Goal: Information Seeking & Learning: Check status

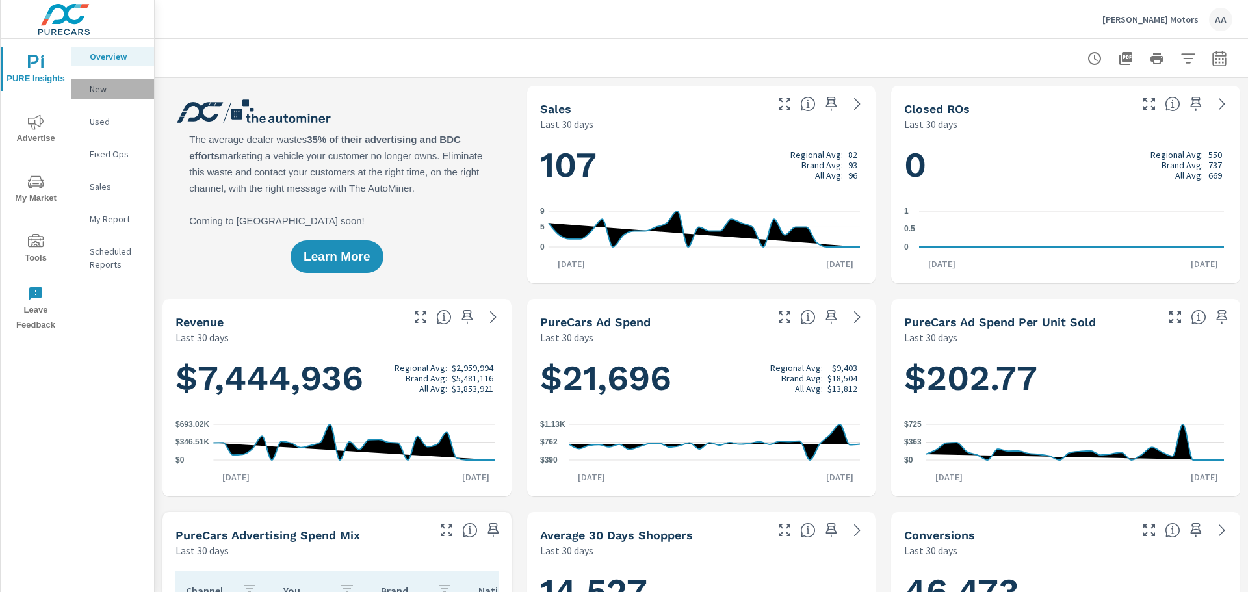
click at [114, 95] on p "New" at bounding box center [117, 89] width 54 height 13
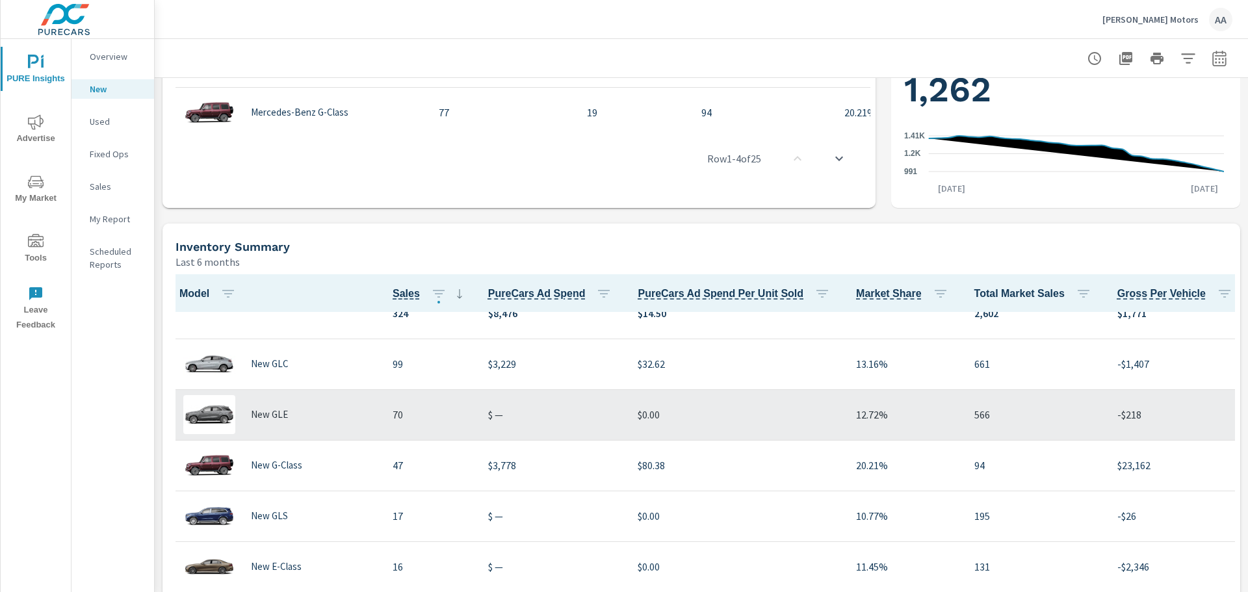
scroll to position [1, 0]
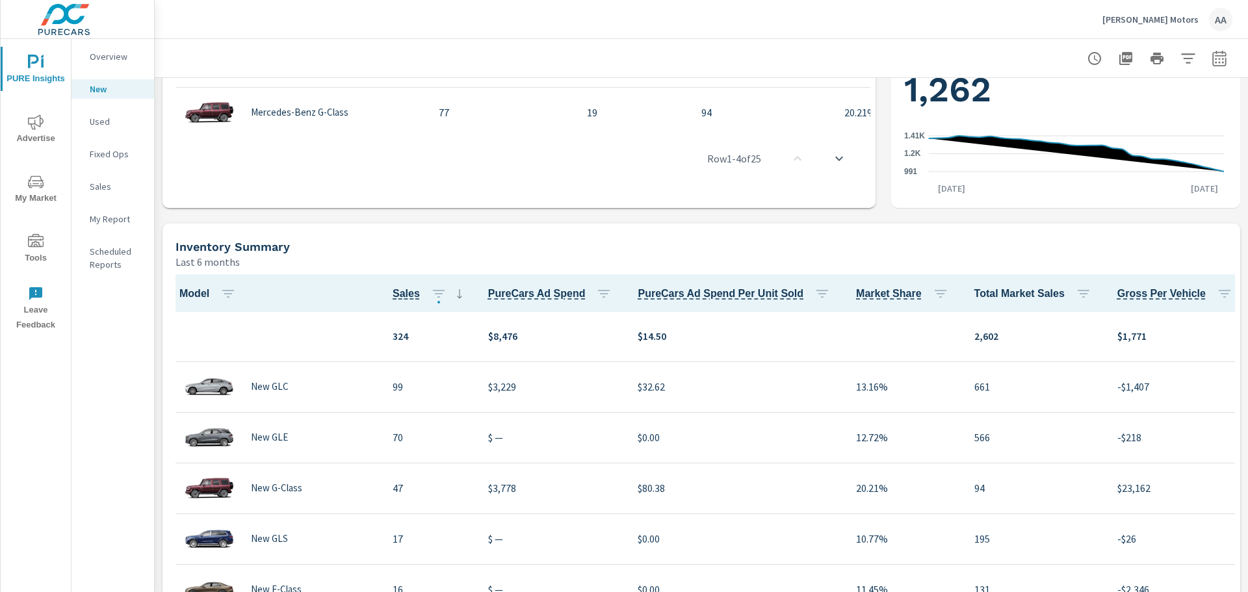
click at [44, 117] on span "Advertise" at bounding box center [36, 130] width 62 height 32
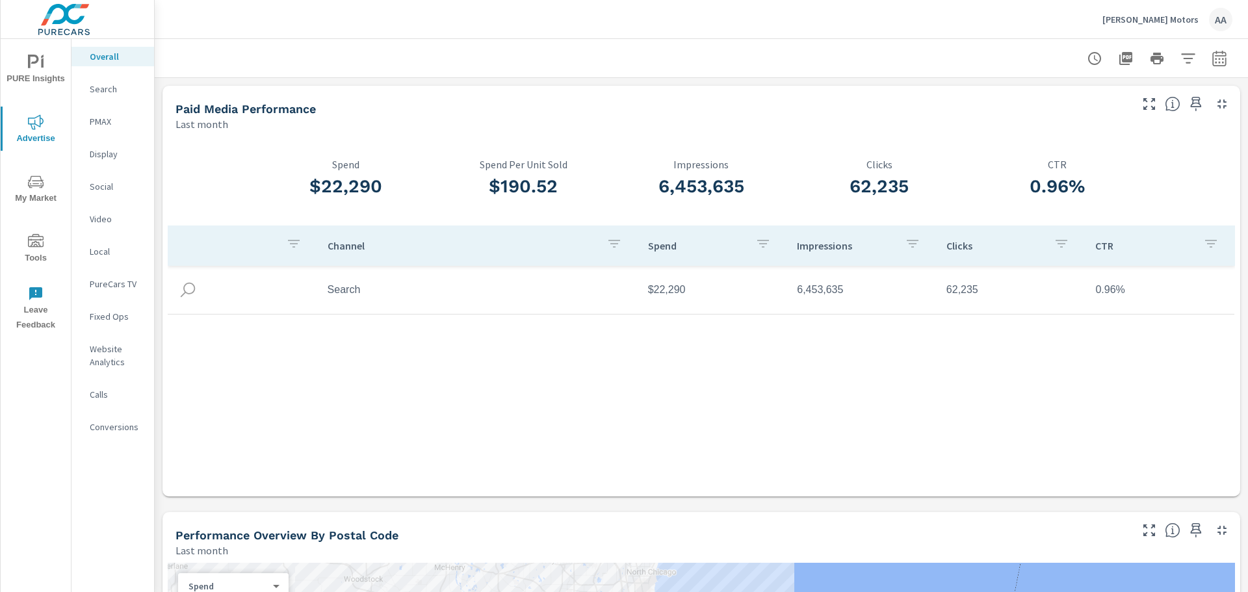
scroll to position [65, 0]
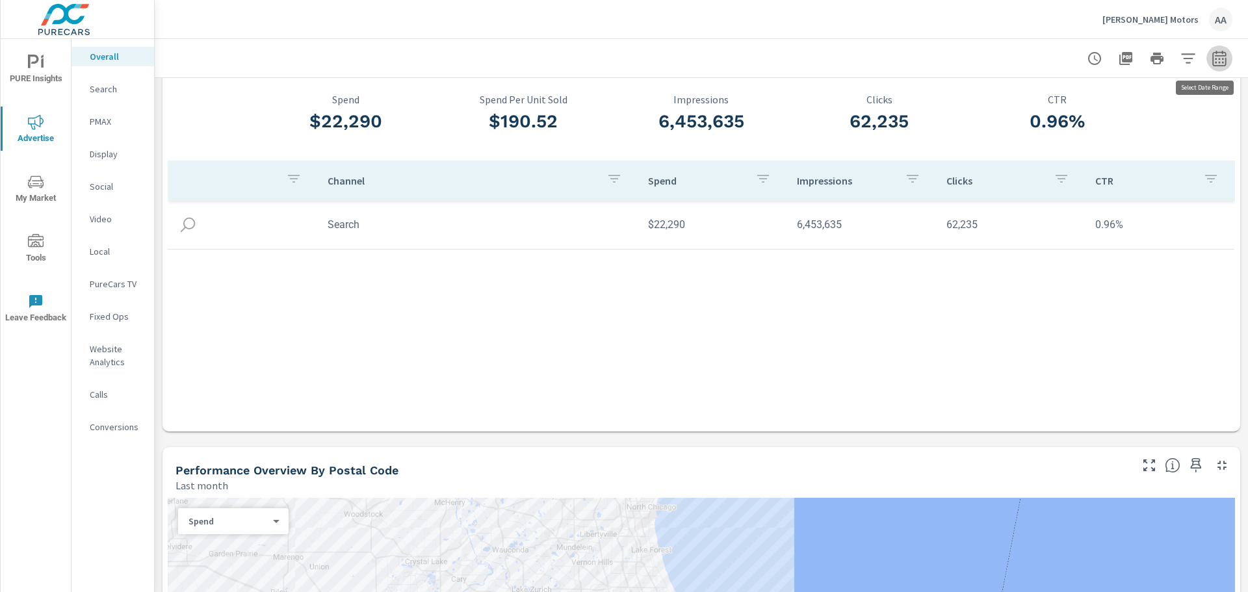
click at [1216, 60] on icon "button" at bounding box center [1220, 58] width 14 height 16
select select "Last month"
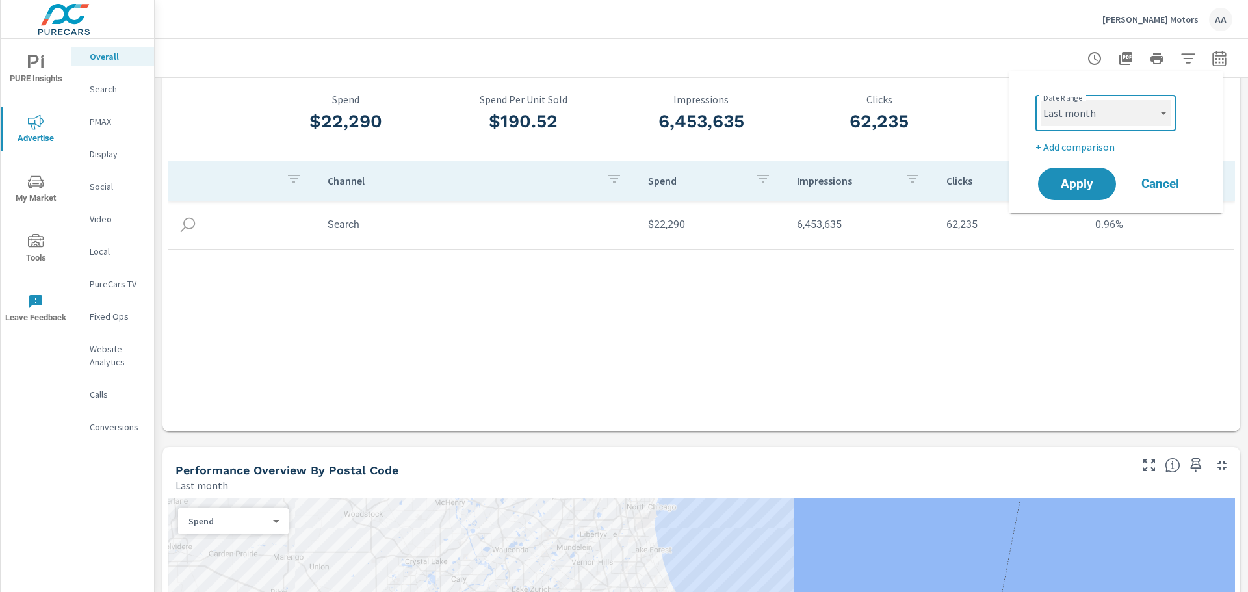
click at [1151, 112] on select "Custom [DATE] Last week Last 7 days Last 14 days Last 30 days Last 45 days Last…" at bounding box center [1106, 113] width 130 height 26
click at [1192, 108] on div "Date Range Custom [DATE] Last week Last 7 days Last 14 days Last 30 days Last 4…" at bounding box center [1119, 112] width 166 height 44
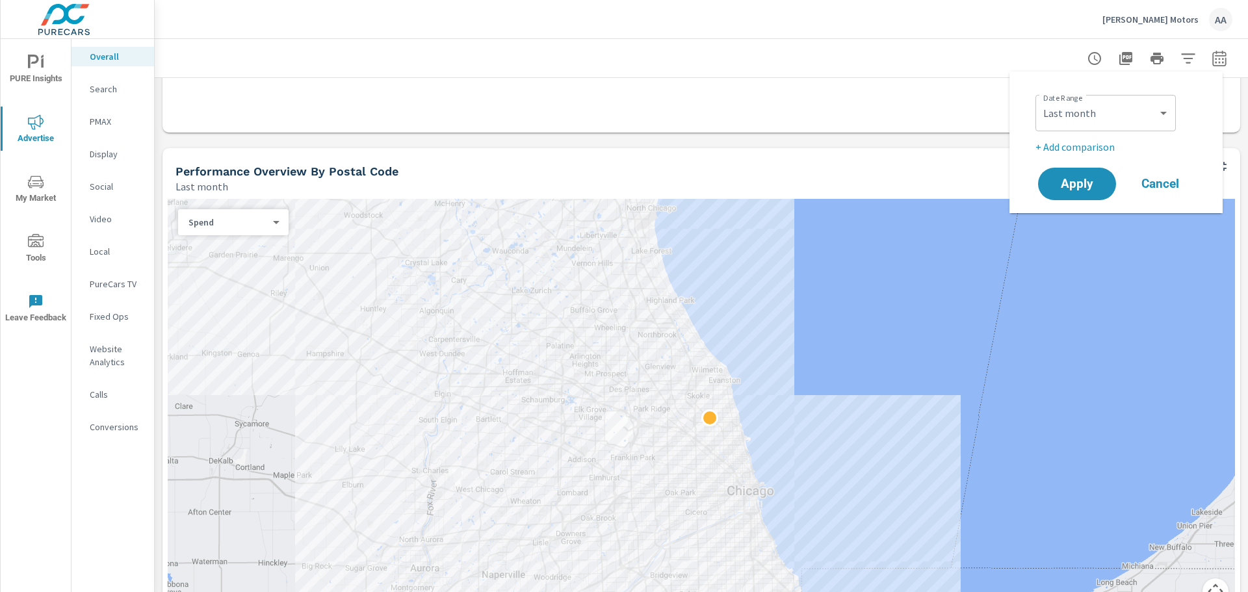
scroll to position [390, 0]
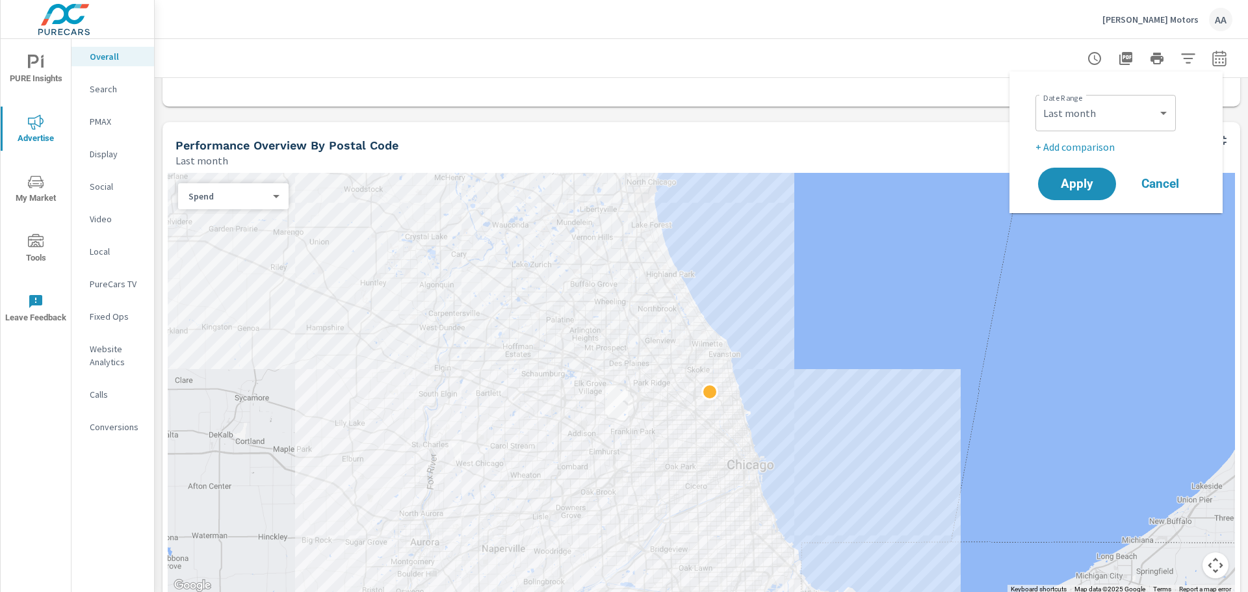
click at [1077, 148] on p "+ Add comparison" at bounding box center [1119, 147] width 166 height 16
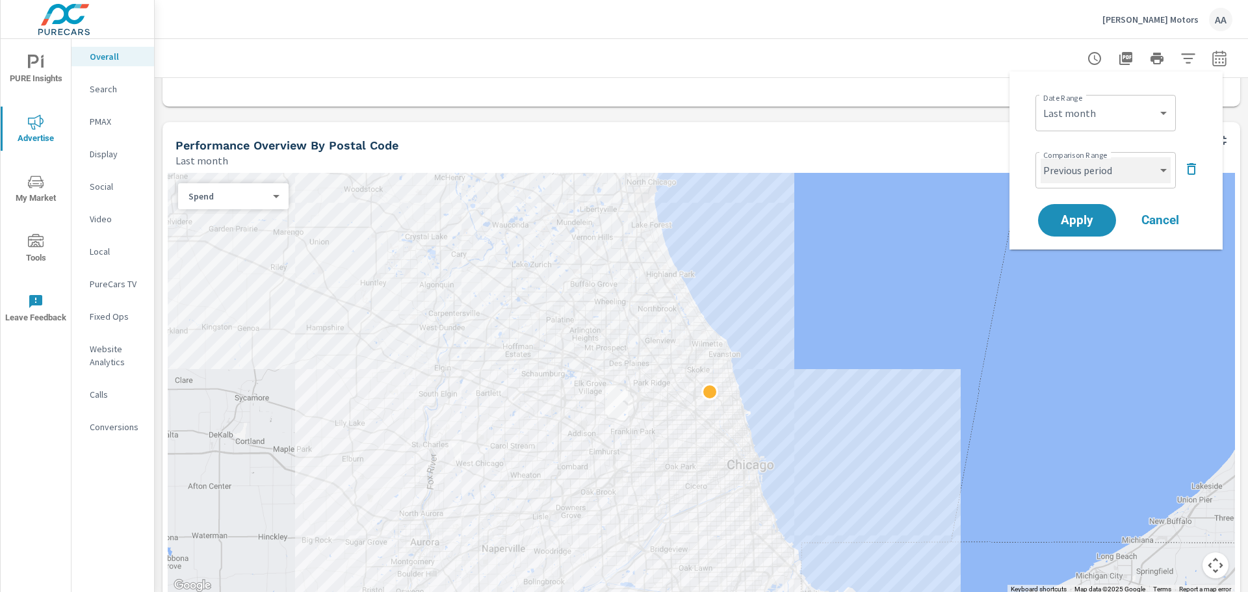
click at [1136, 166] on select "Custom Previous period Previous month Previous year" at bounding box center [1106, 170] width 130 height 26
click at [1041, 157] on select "Custom Previous period Previous month Previous year" at bounding box center [1106, 170] width 130 height 26
select select "Previous month"
click at [1096, 226] on span "Apply" at bounding box center [1077, 221] width 53 height 12
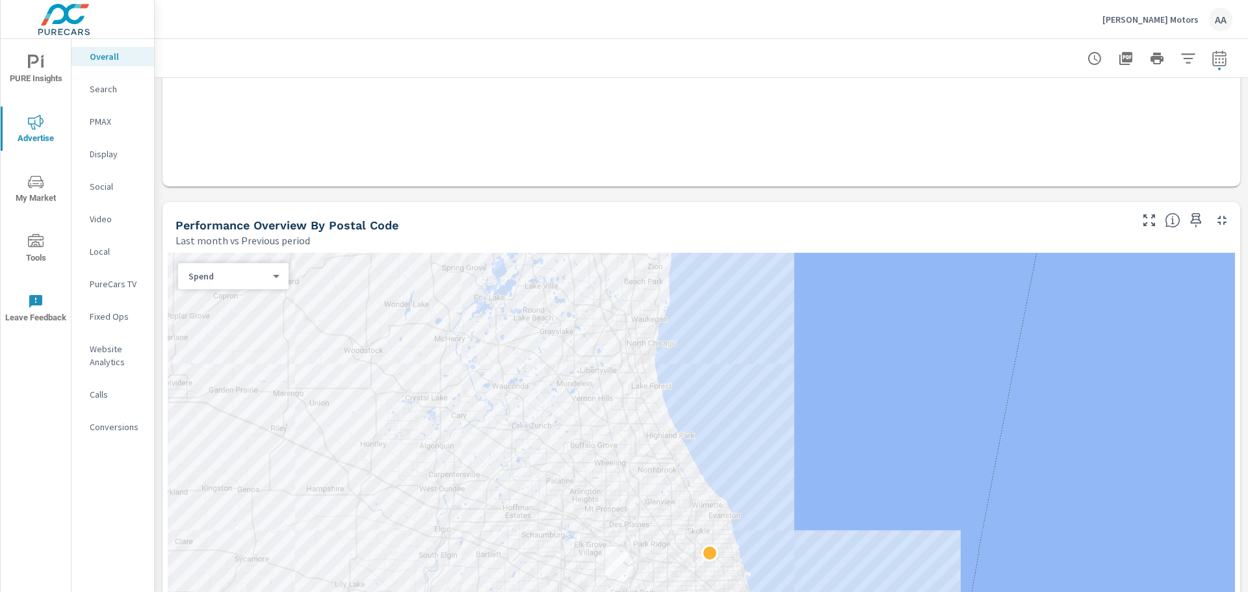
scroll to position [650, 0]
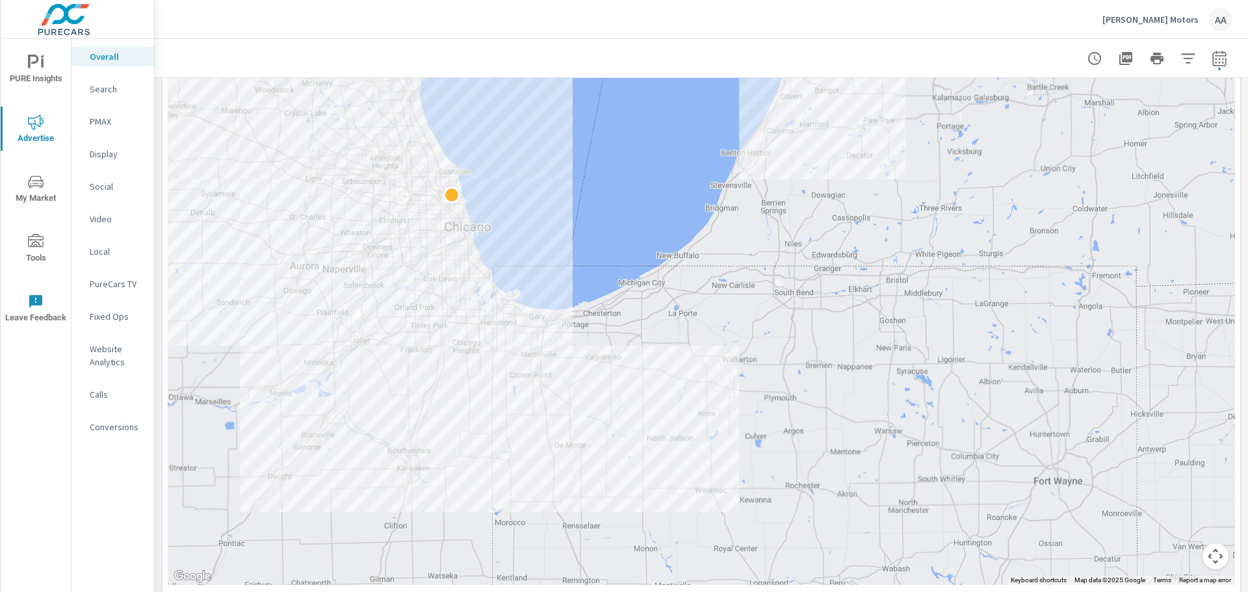
scroll to position [715, 0]
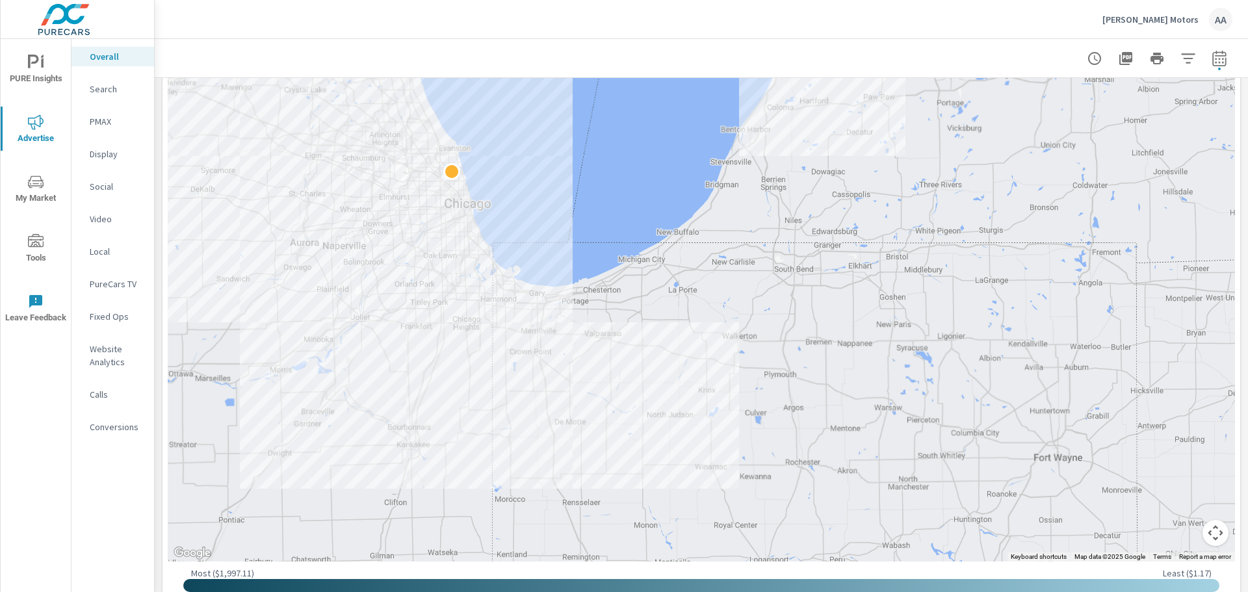
click at [111, 98] on div "Search" at bounding box center [113, 89] width 83 height 20
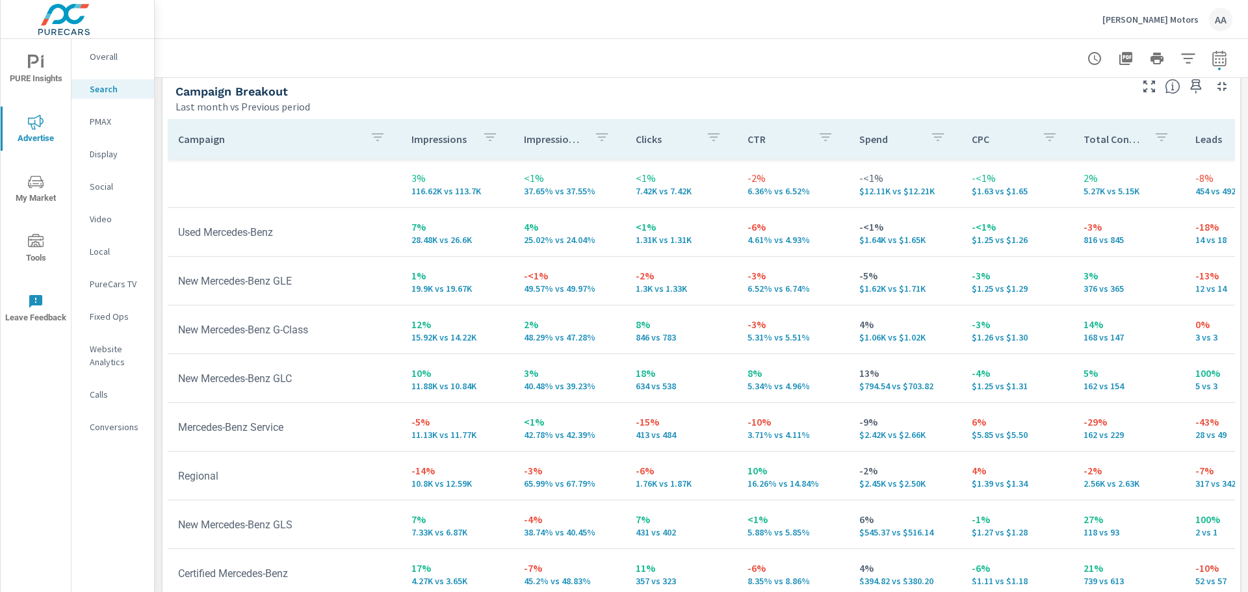
scroll to position [1294, 0]
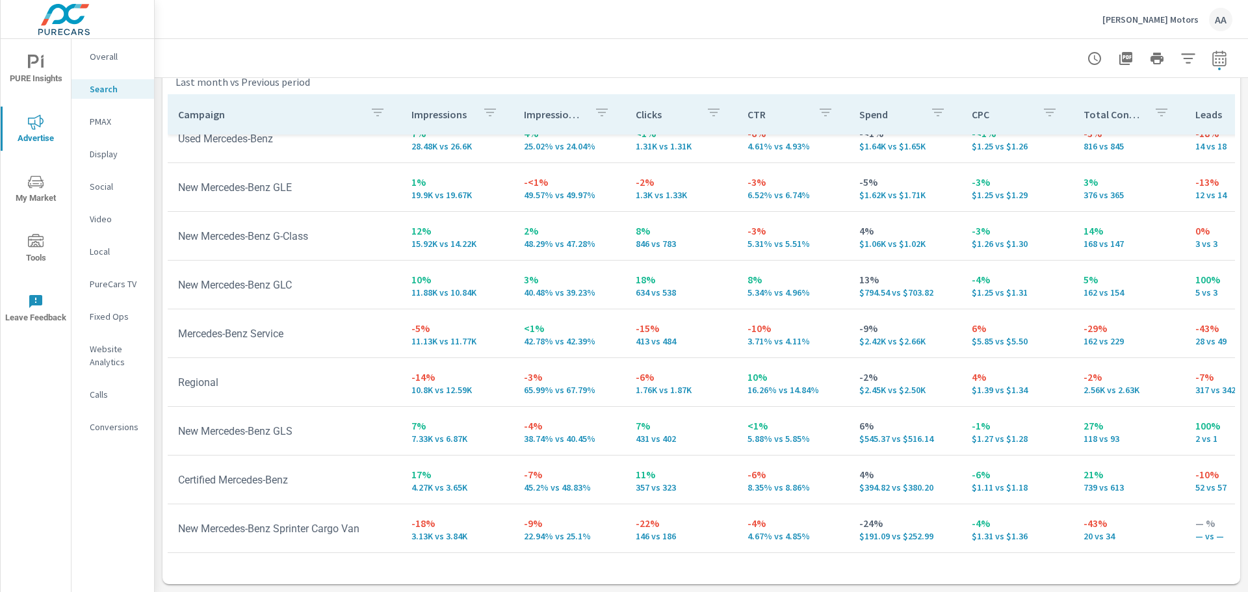
scroll to position [130, 0]
